Goal: Find specific page/section

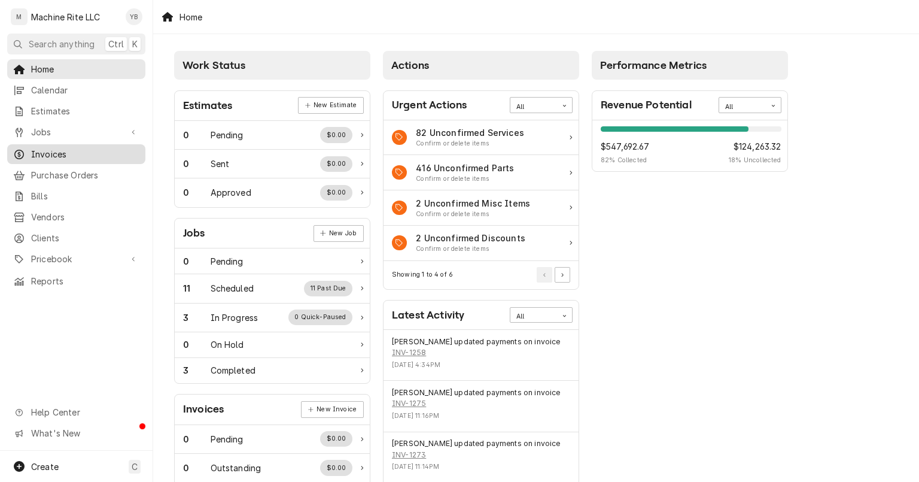
click at [86, 149] on span "Invoices" at bounding box center [85, 154] width 108 height 13
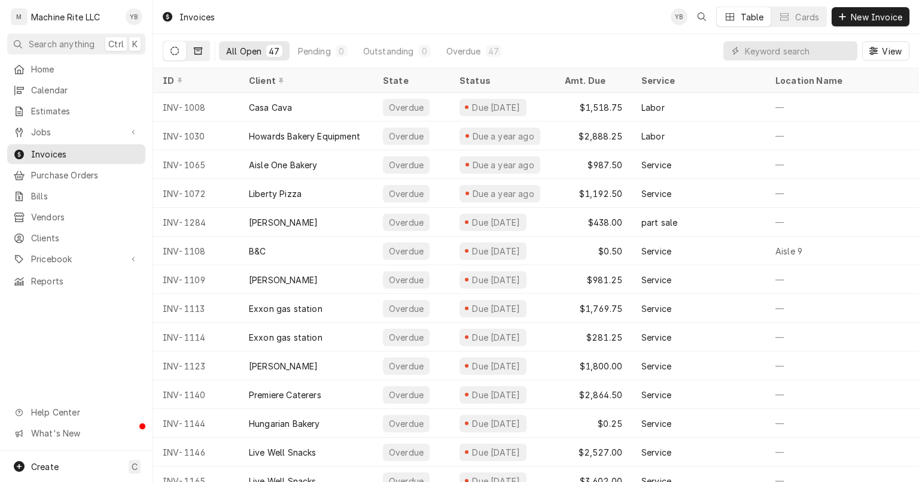
click at [193, 53] on button "Dynamic Content Wrapper" at bounding box center [198, 50] width 23 height 19
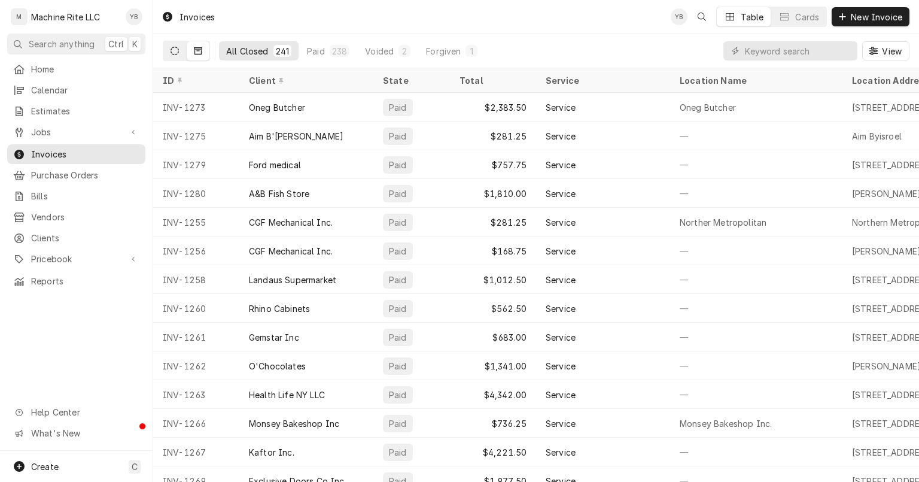
click at [174, 48] on icon "Dynamic Content Wrapper" at bounding box center [175, 51] width 8 height 8
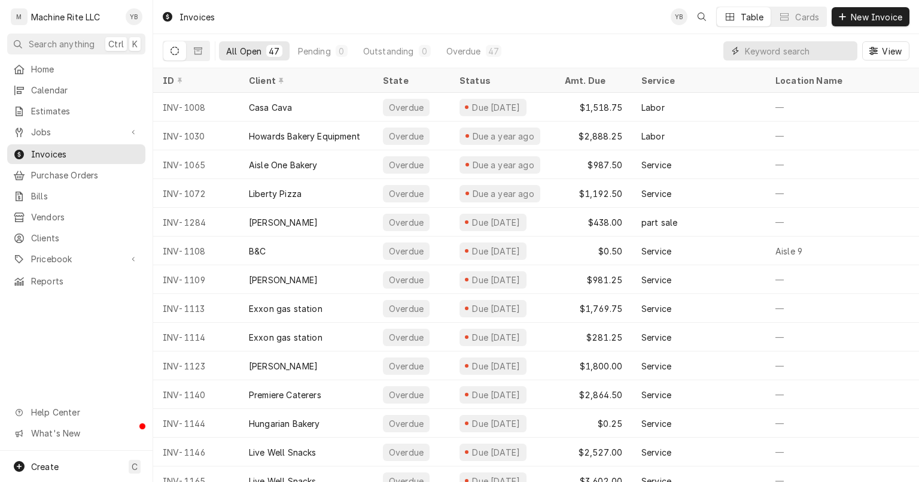
click at [762, 49] on input "Dynamic Content Wrapper" at bounding box center [798, 50] width 106 height 19
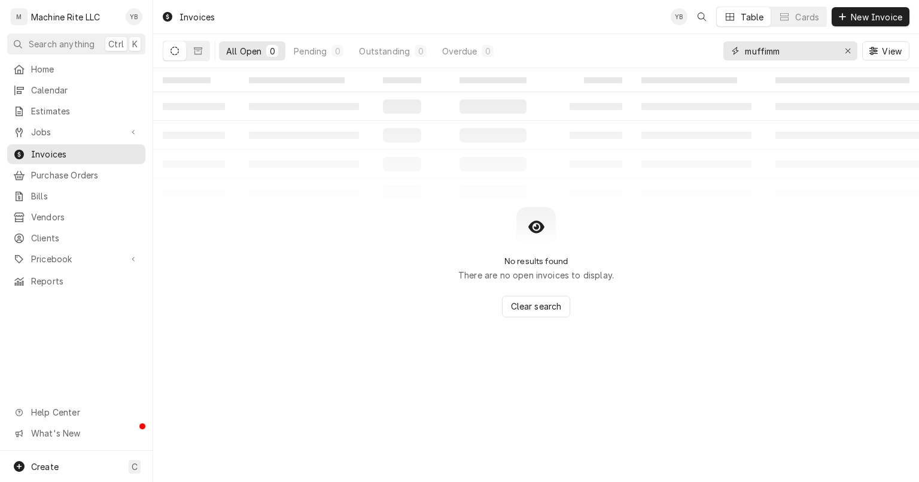
type input "muffimm"
